Goal: Task Accomplishment & Management: Use online tool/utility

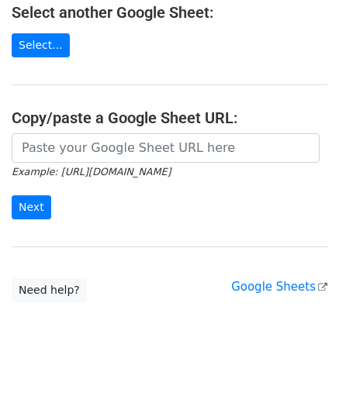
scroll to position [220, 0]
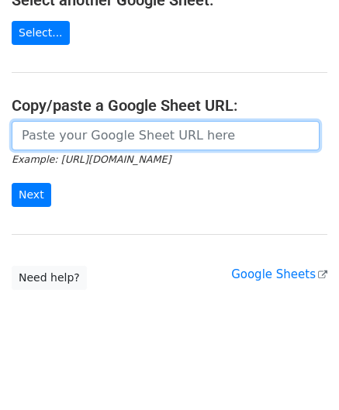
click at [112, 134] on input "url" at bounding box center [166, 135] width 308 height 29
paste input "[URL][DOMAIN_NAME]"
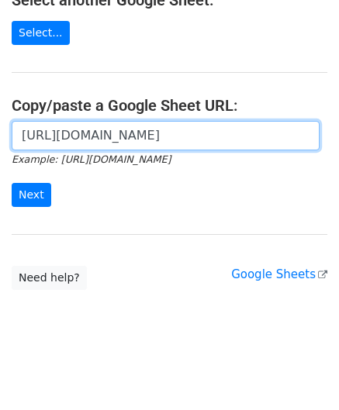
scroll to position [0, 336]
type input "[URL][DOMAIN_NAME]"
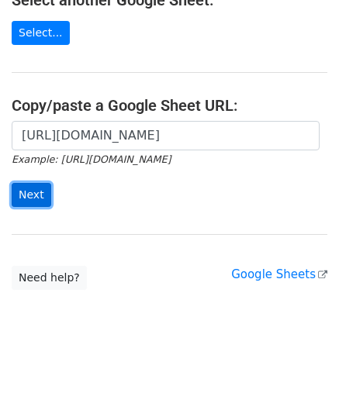
click at [24, 192] on input "Next" at bounding box center [32, 195] width 40 height 24
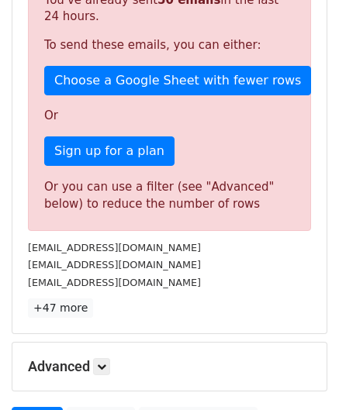
scroll to position [523, 0]
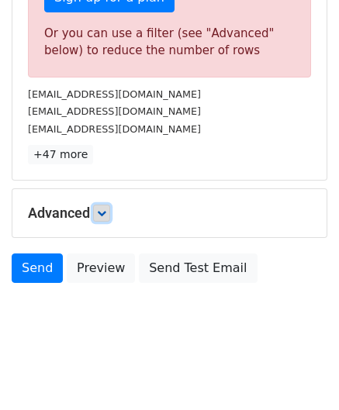
click at [100, 210] on icon at bounding box center [101, 212] width 9 height 9
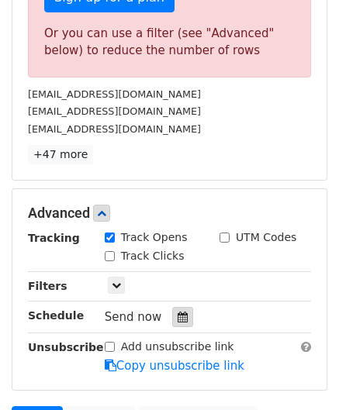
click at [177, 312] on icon at bounding box center [182, 317] width 10 height 11
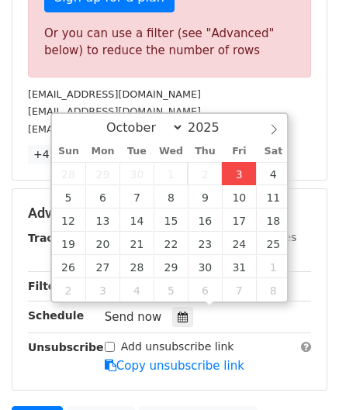
type input "2025-10-03 12:00"
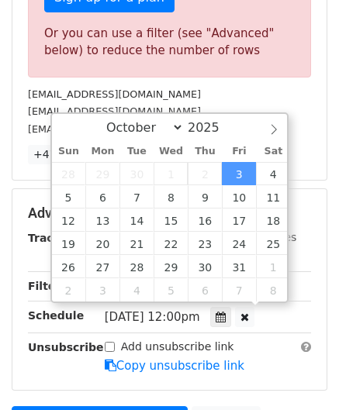
scroll to position [0, 0]
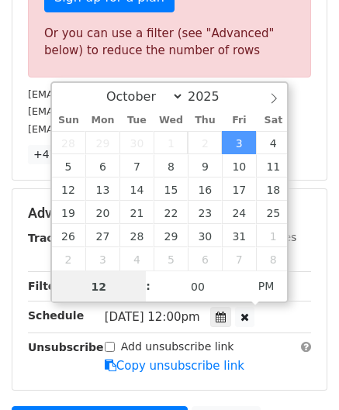
paste input "0"
type input "10"
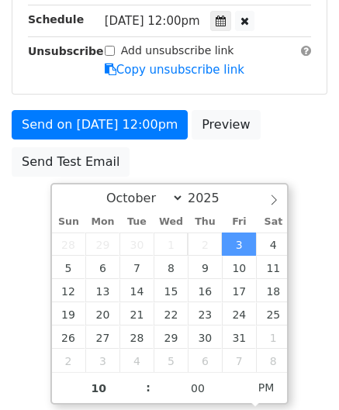
type input "2025-10-03 22:00"
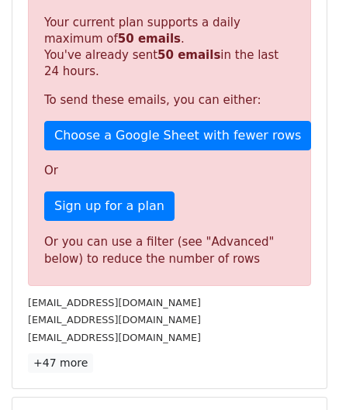
scroll to position [711, 0]
